Goal: Task Accomplishment & Management: Manage account settings

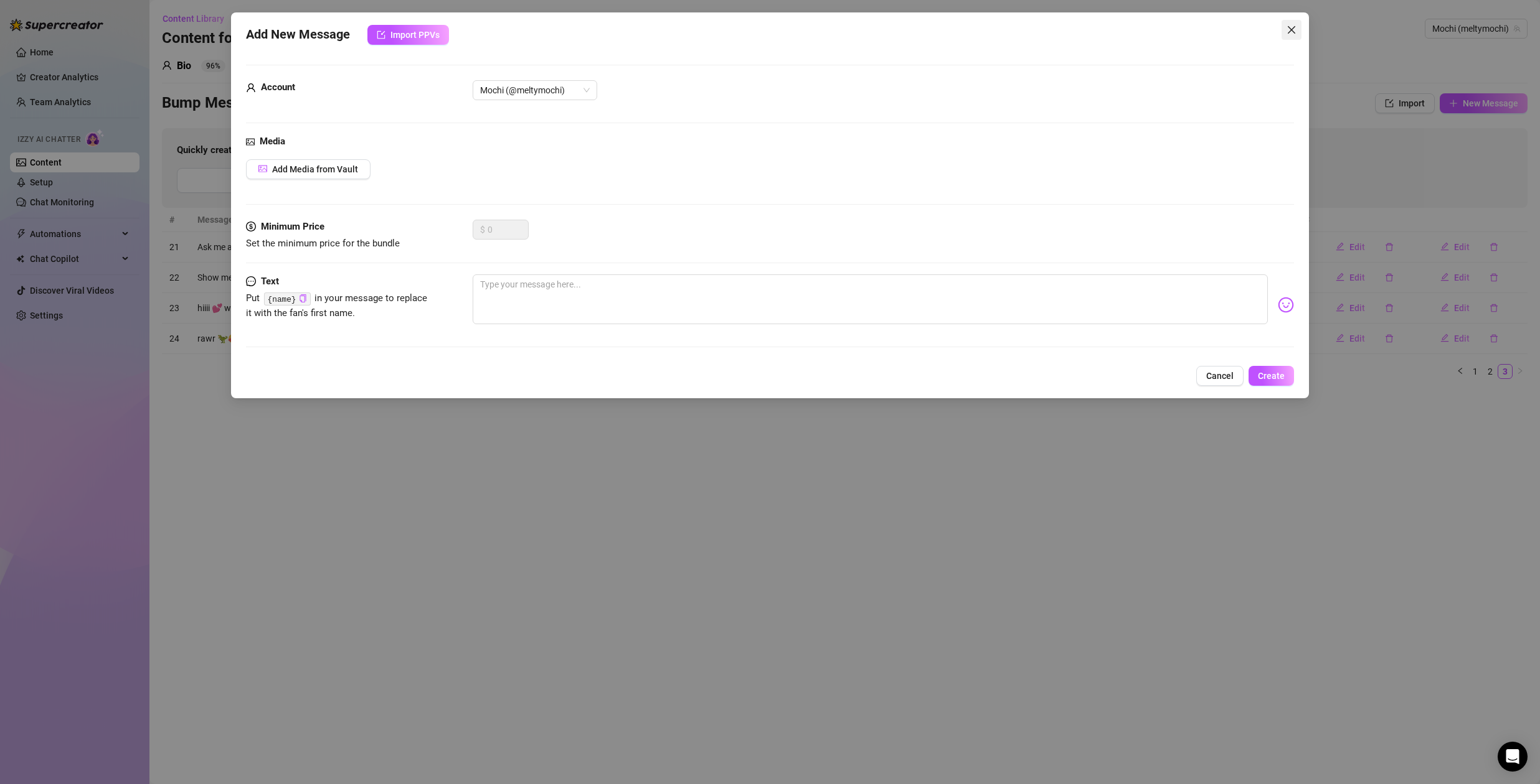
click at [1294, 31] on icon "close" at bounding box center [1291, 29] width 10 height 10
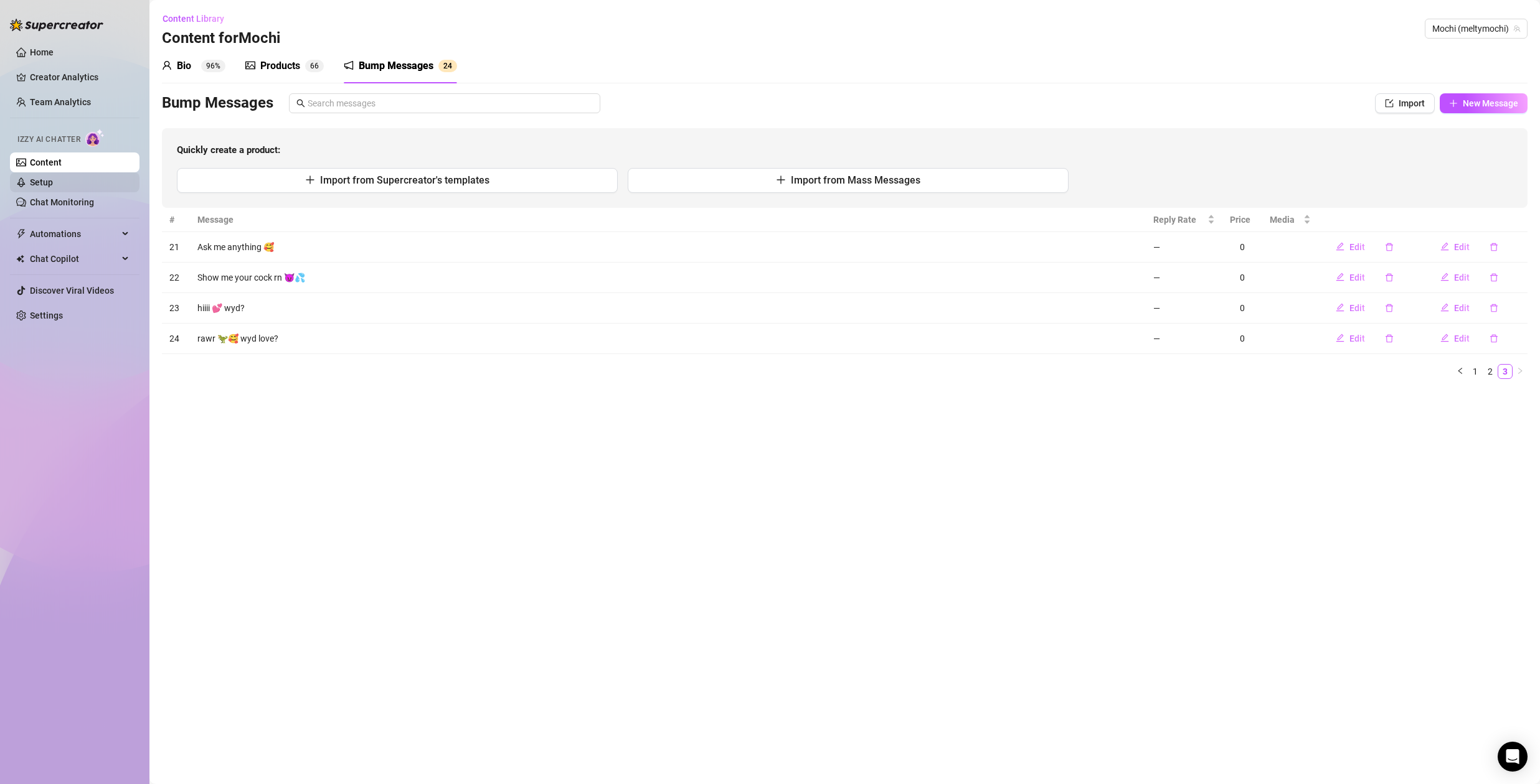
click at [53, 182] on link "Setup" at bounding box center [41, 182] width 23 height 10
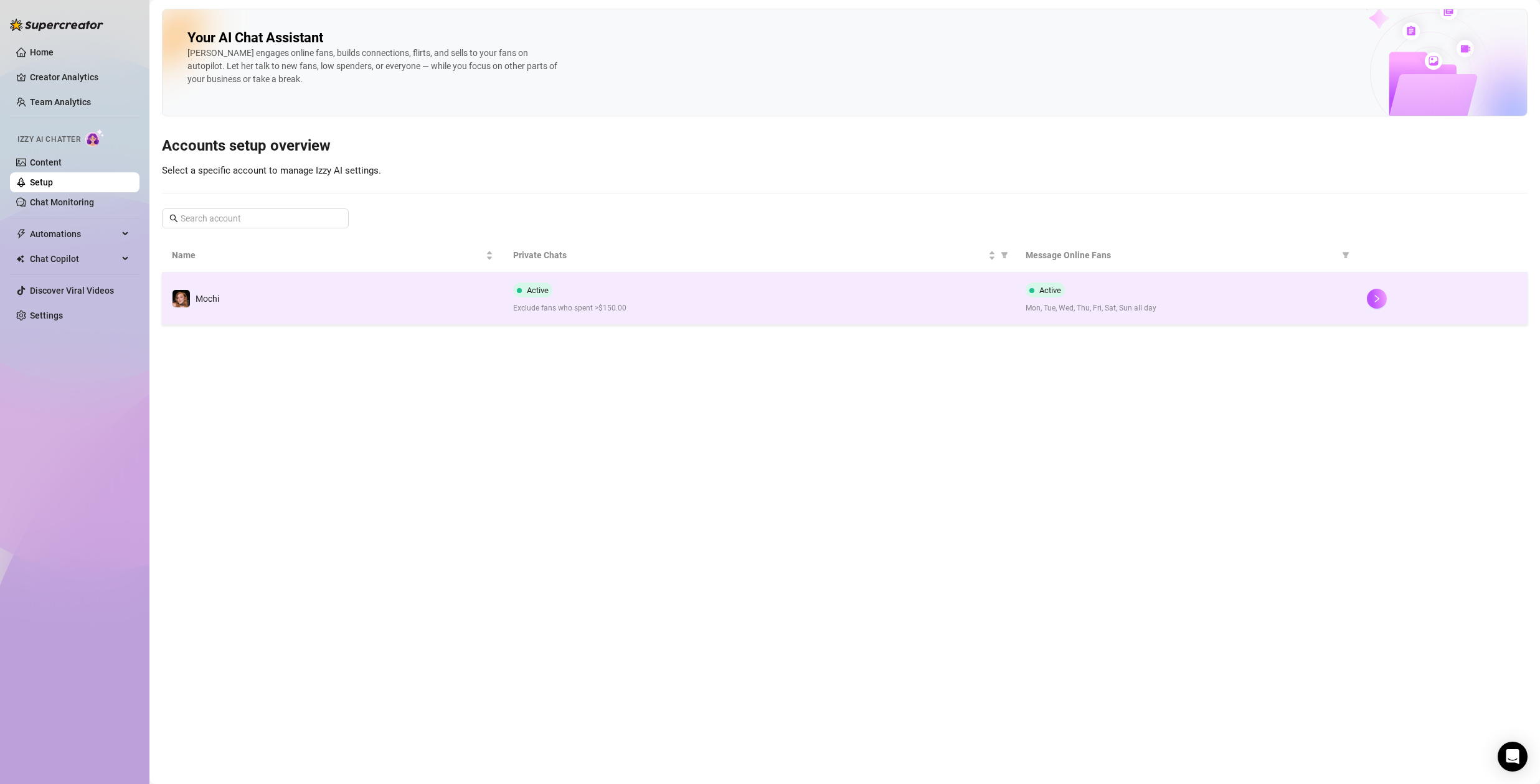
click at [460, 291] on td "Mochi" at bounding box center [333, 299] width 341 height 52
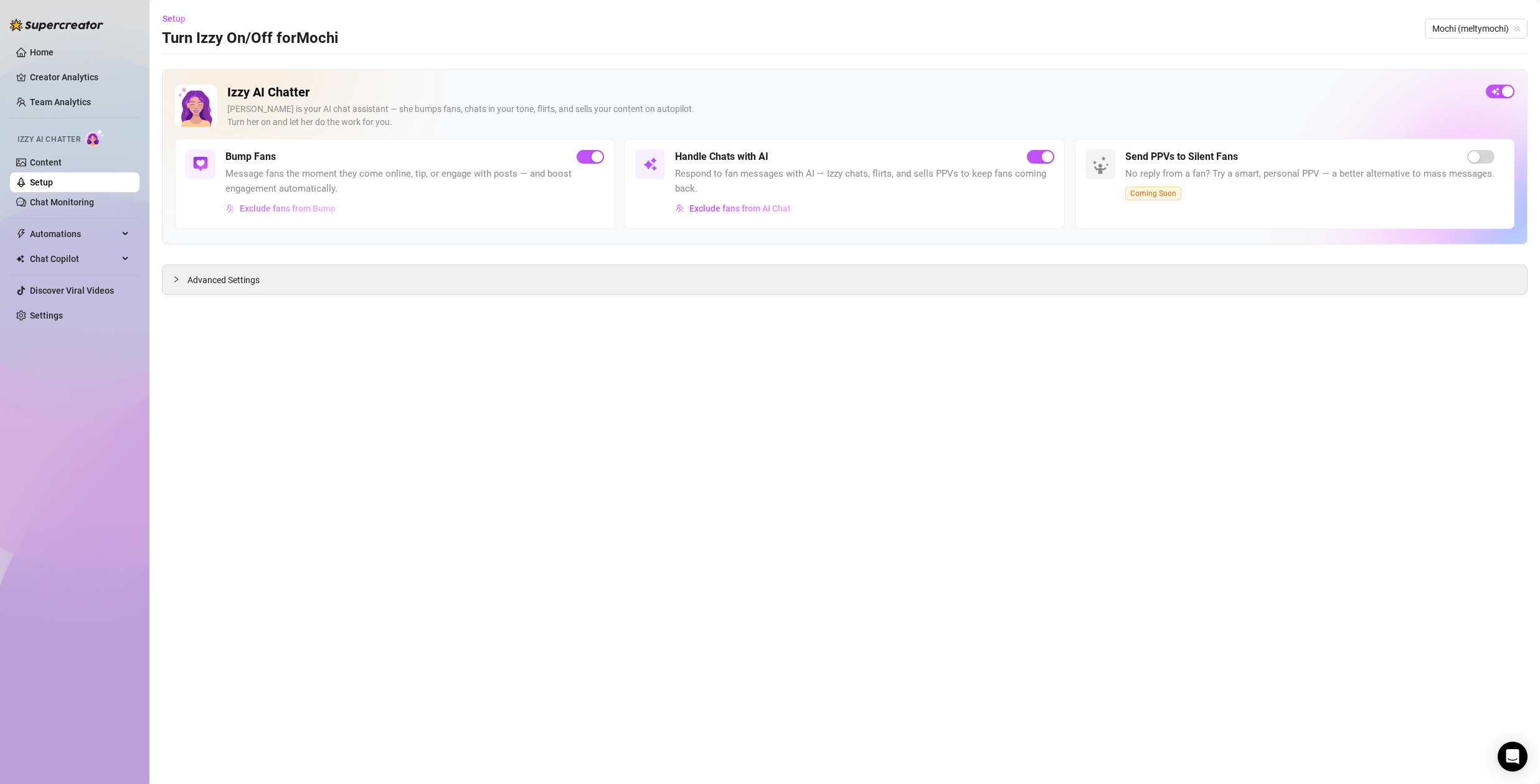
click at [284, 214] on span "Exclude fans from Bump" at bounding box center [288, 208] width 96 height 10
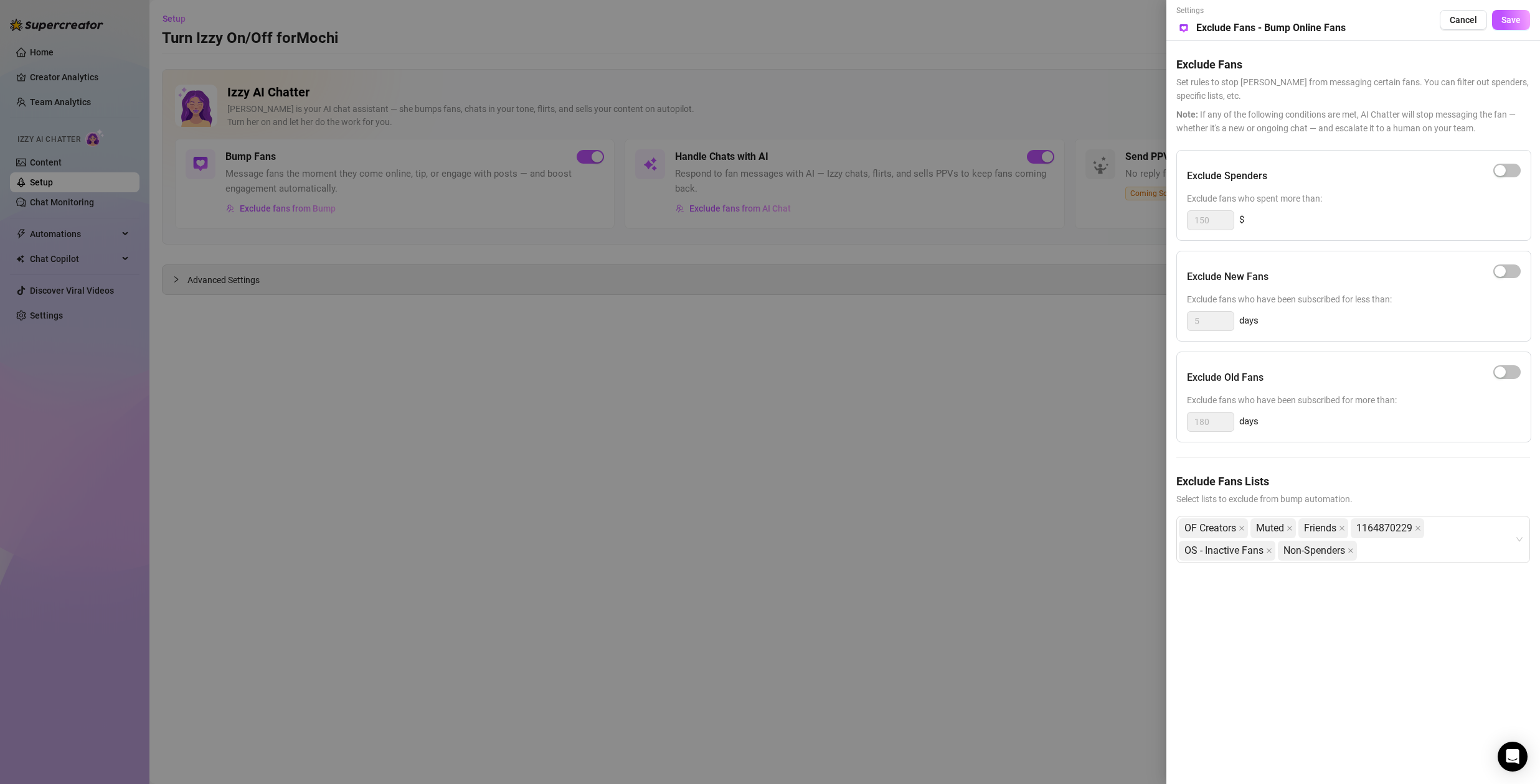
click at [933, 409] on div at bounding box center [770, 392] width 1540 height 784
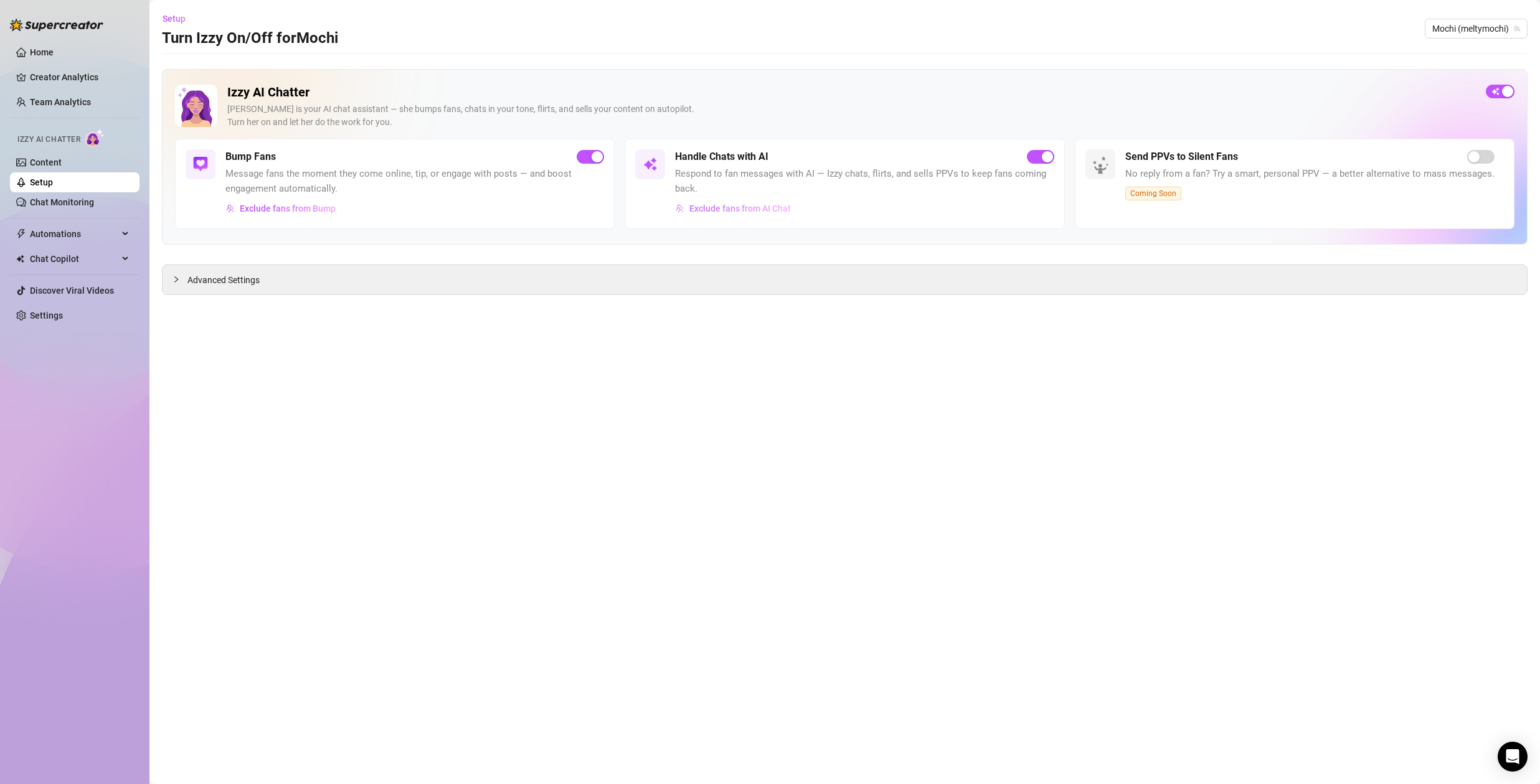
click at [738, 206] on span "Exclude fans from AI Chat" at bounding box center [740, 208] width 102 height 10
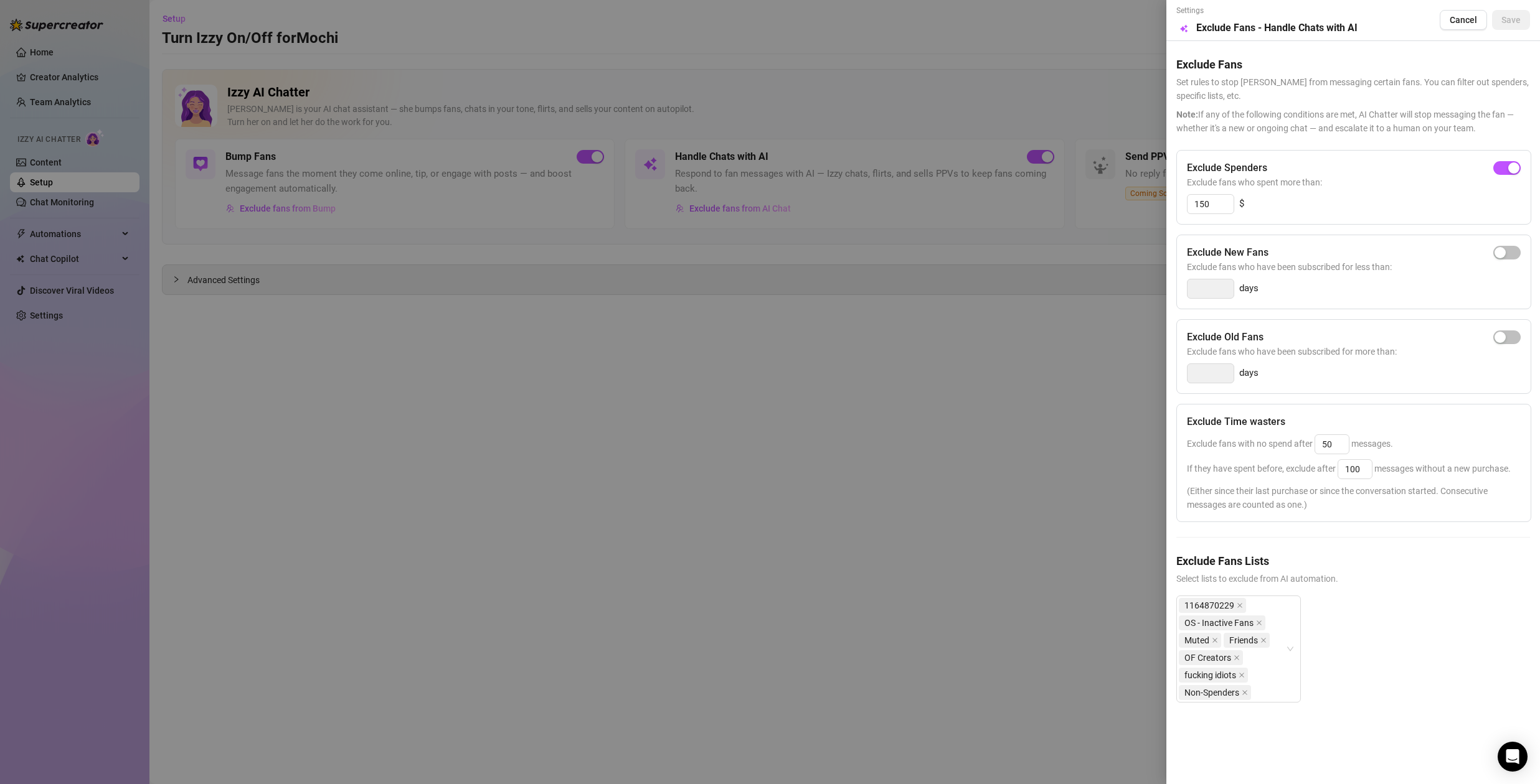
click at [468, 498] on div at bounding box center [770, 392] width 1540 height 784
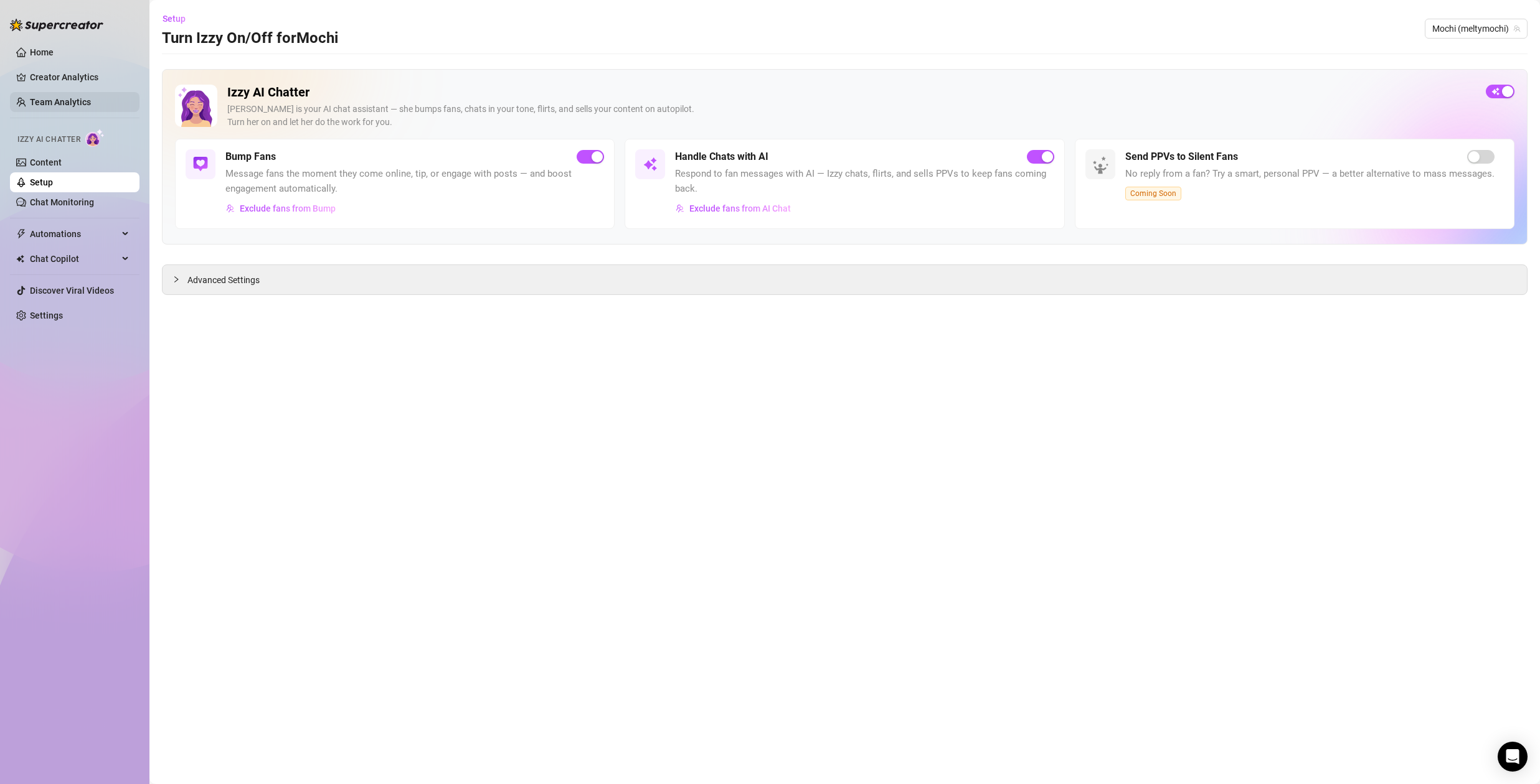
click at [49, 97] on link "Team Analytics" at bounding box center [60, 102] width 61 height 10
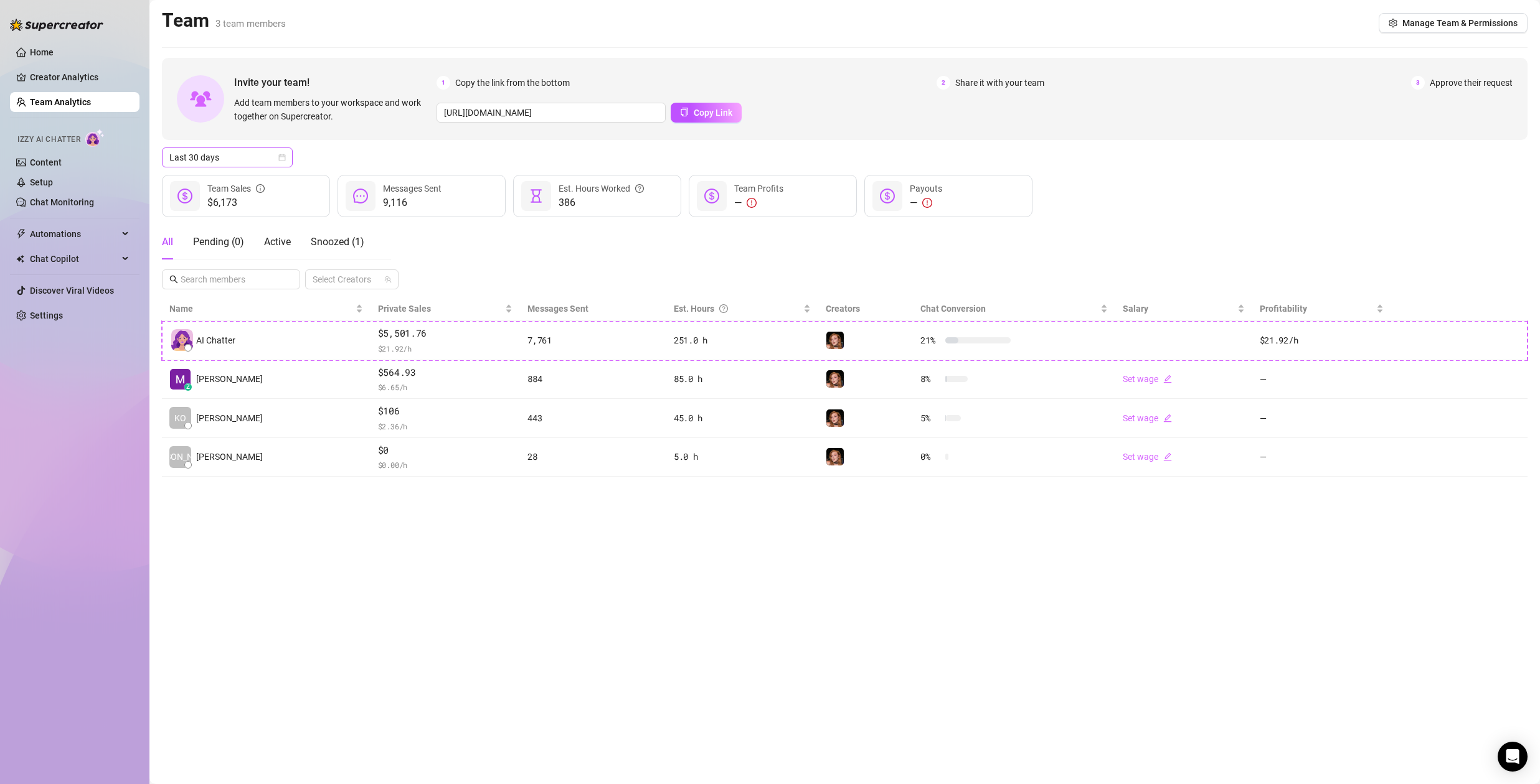
click at [268, 161] on span "Last 30 days" at bounding box center [227, 157] width 116 height 18
click at [240, 201] on div "Last 7 days" at bounding box center [227, 202] width 111 height 14
click at [262, 156] on span "Last 7 days" at bounding box center [227, 157] width 116 height 18
click at [240, 223] on div "Last 30 days" at bounding box center [227, 222] width 111 height 14
